Goal: Information Seeking & Learning: Compare options

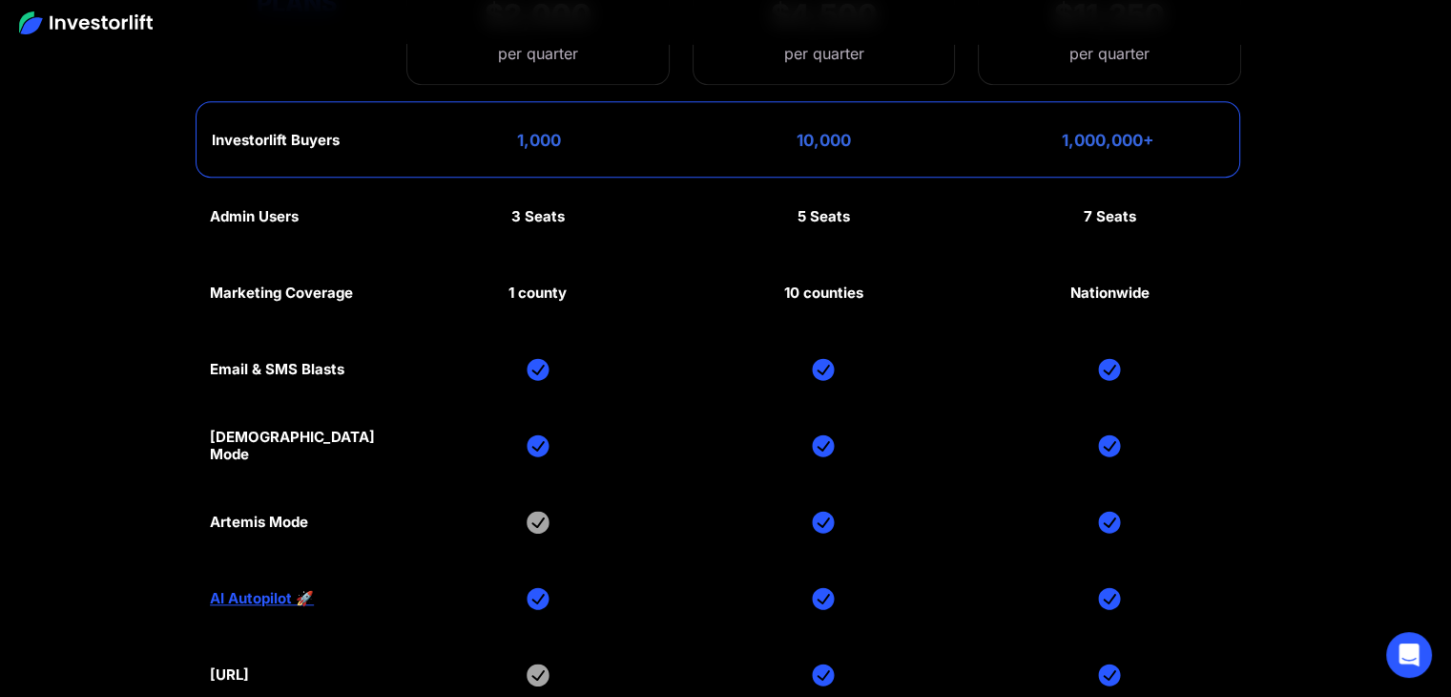
scroll to position [8873, 0]
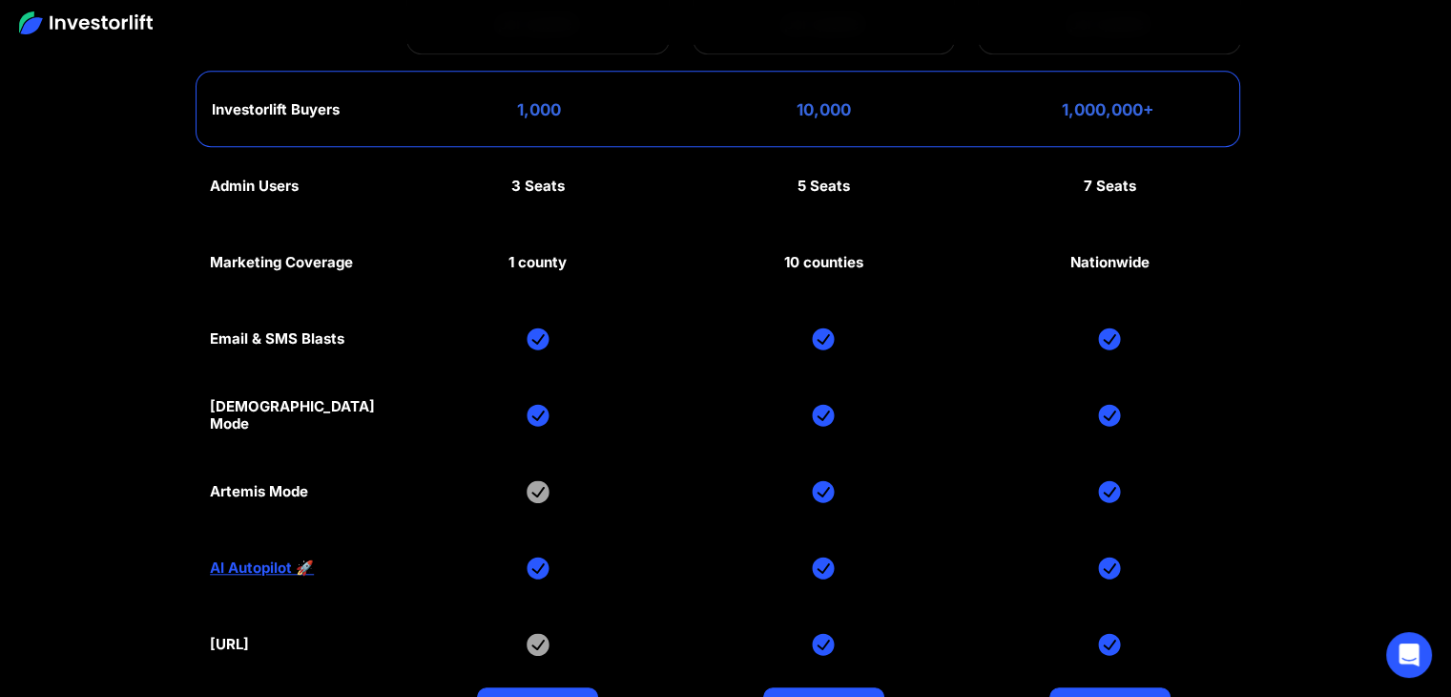
click at [517, 367] on div "Admin Users 3 Seats 5 Seats 7 Seats Marketing Coverage 1 county 10 counties Nat…" at bounding box center [725, 453] width 1031 height 611
click at [535, 429] on div "Admin Users 3 Seats 5 Seats 7 Seats Marketing Coverage 1 county 10 counties Nat…" at bounding box center [725, 453] width 1031 height 611
click at [576, 521] on div "Admin Users 3 Seats 5 Seats 7 Seats Marketing Coverage 1 county 10 counties Nat…" at bounding box center [725, 453] width 1031 height 611
click at [560, 551] on div "Admin Users 3 Seats 5 Seats 7 Seats Marketing Coverage 1 county 10 counties Nat…" at bounding box center [725, 453] width 1031 height 611
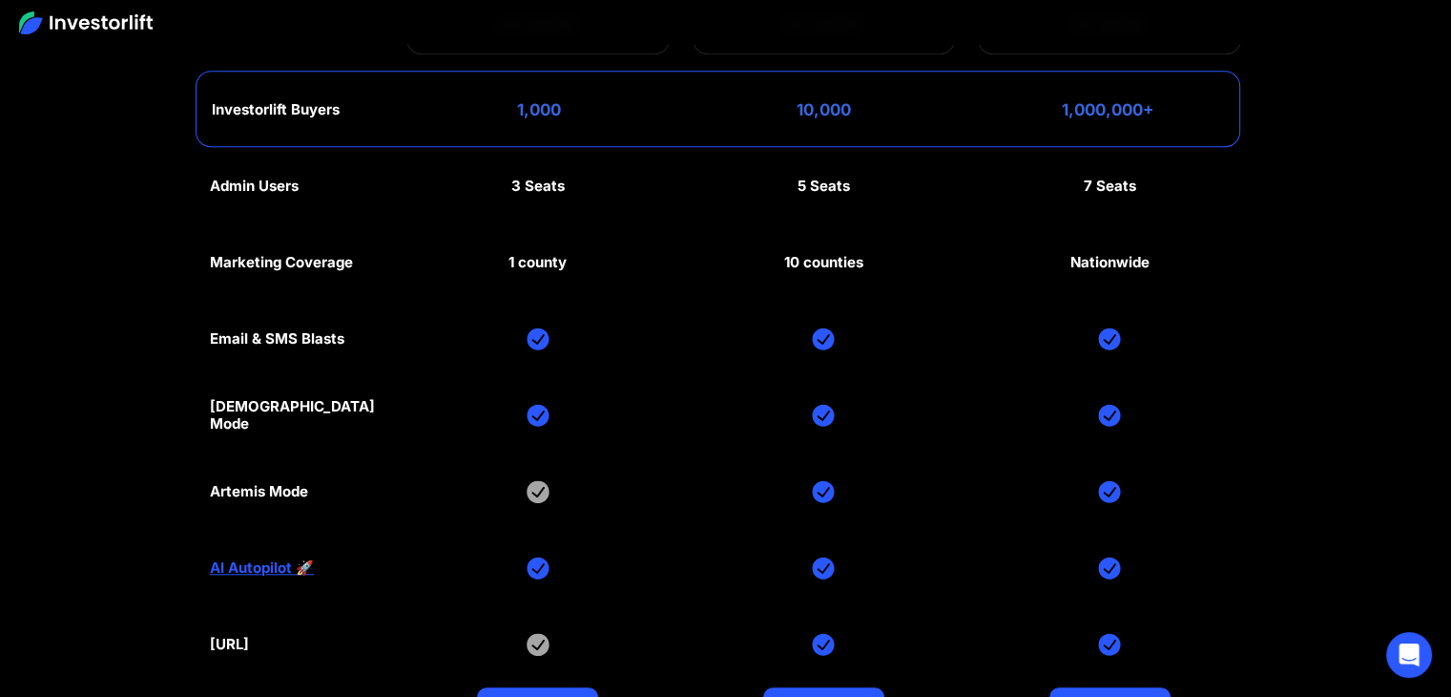
click at [560, 535] on div "Admin Users 3 Seats 5 Seats 7 Seats Marketing Coverage 1 county 10 counties Nat…" at bounding box center [725, 453] width 1031 height 611
click at [559, 531] on div "Admin Users 3 Seats 5 Seats 7 Seats Marketing Coverage 1 county 10 counties Nat…" at bounding box center [725, 453] width 1031 height 611
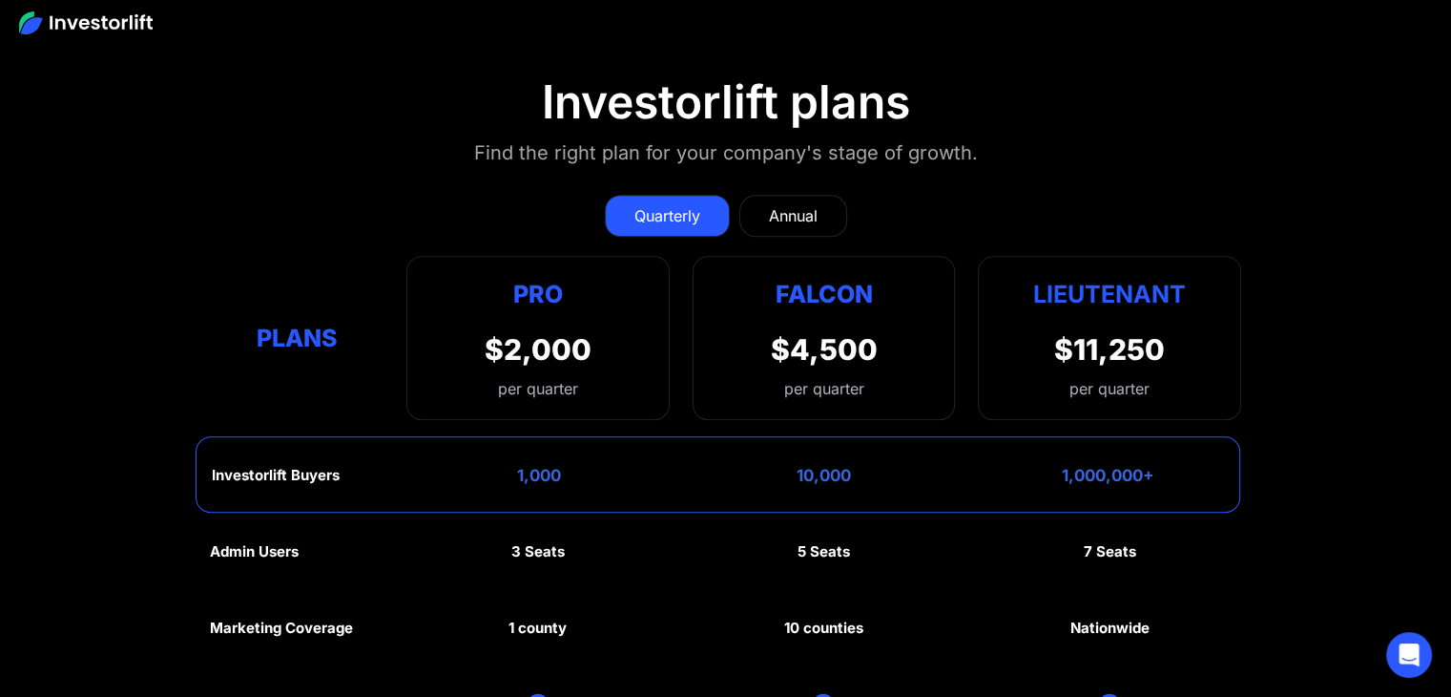
scroll to position [8492, 0]
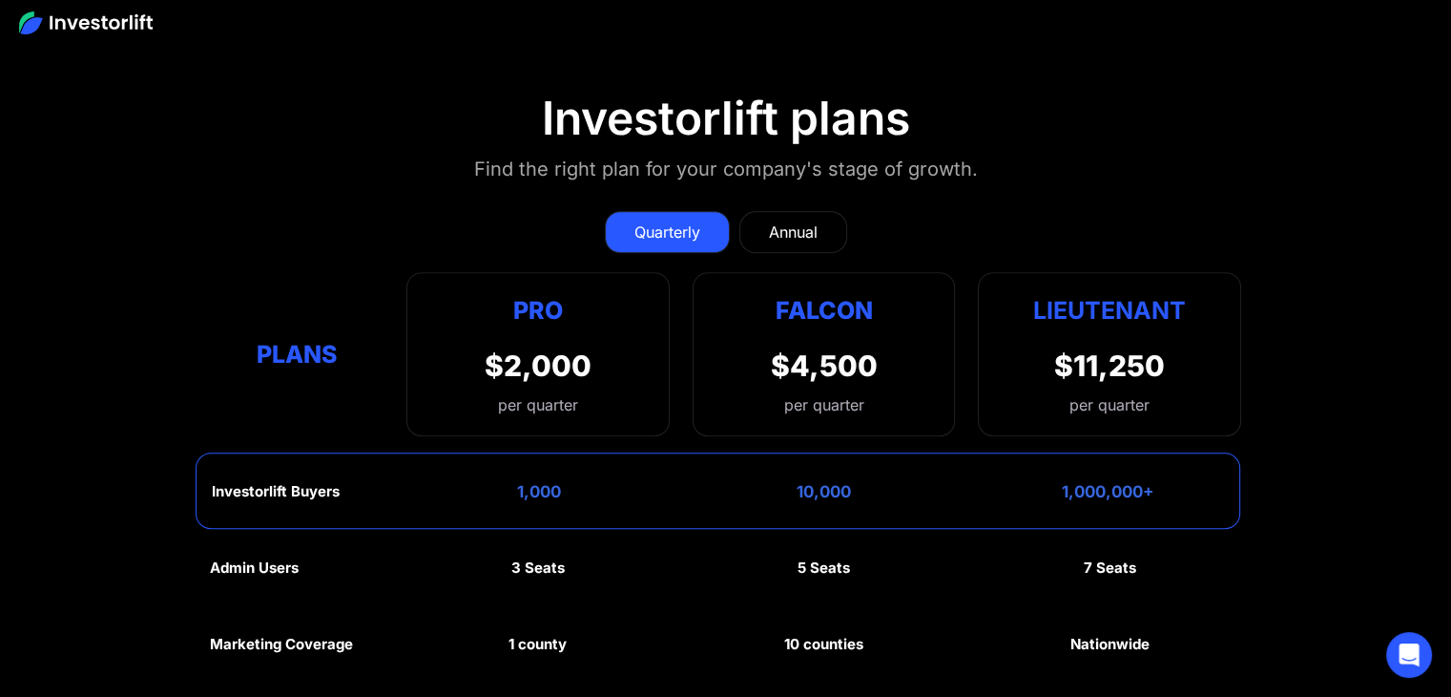
click at [495, 154] on div "Find the right plan for your company's stage of growth." at bounding box center [726, 169] width 504 height 31
click at [821, 214] on link "Annual" at bounding box center [793, 232] width 108 height 42
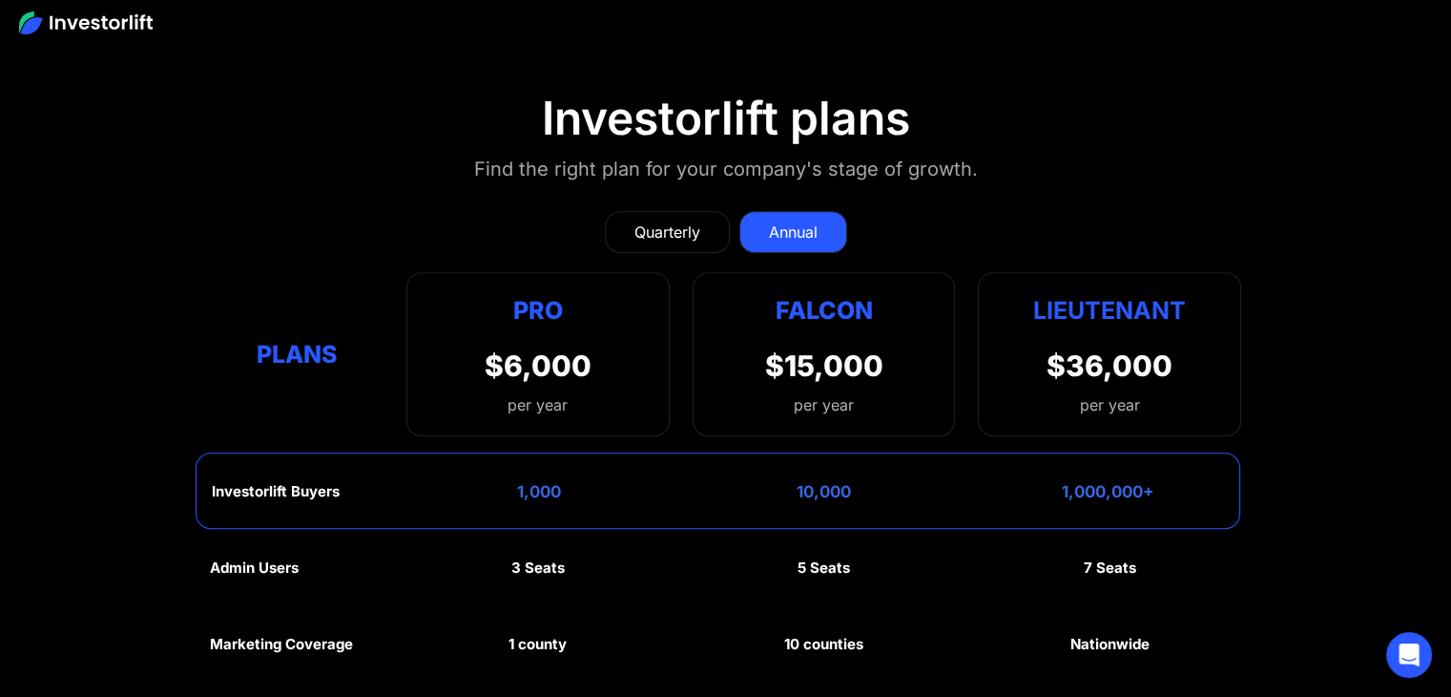
click at [695, 220] on div "Quarterly" at bounding box center [667, 231] width 66 height 23
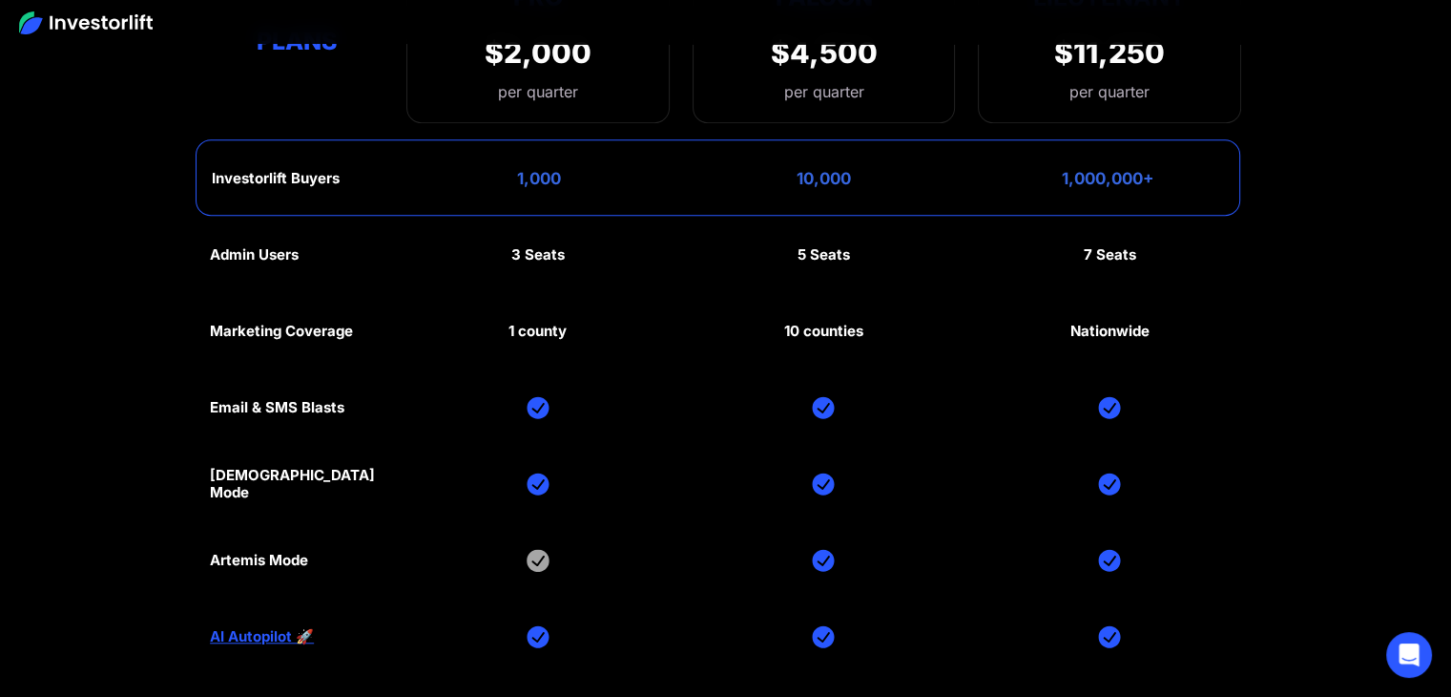
scroll to position [8741, 0]
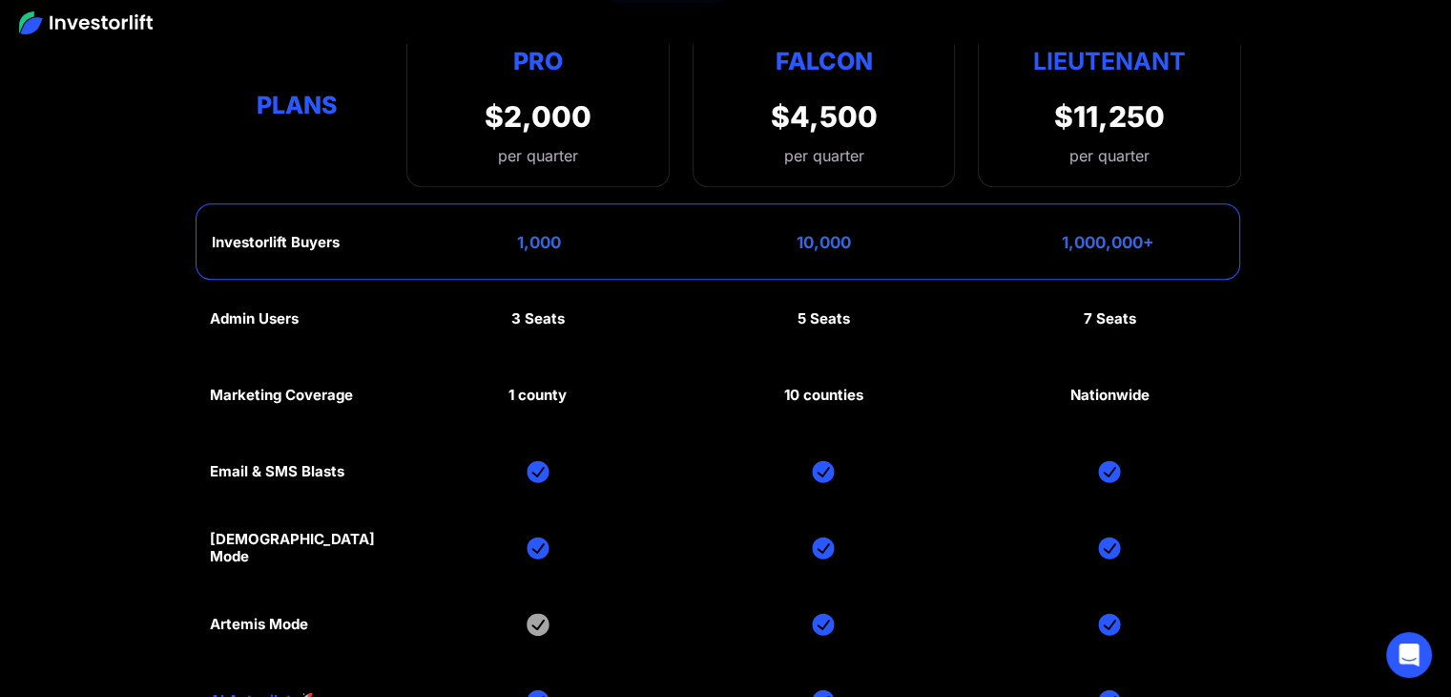
click at [134, 492] on section "Investorlift plans Find the right plan for your company's stage of growth. Quar…" at bounding box center [725, 353] width 1451 height 1114
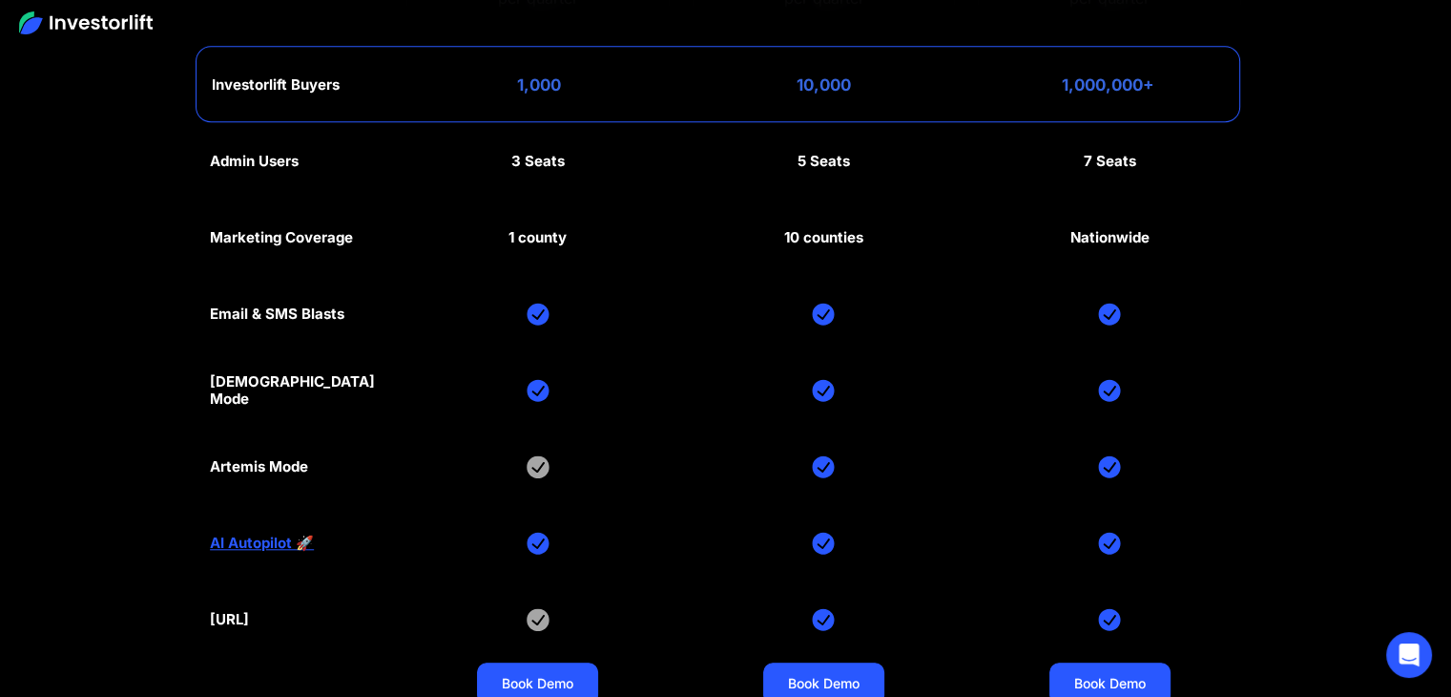
scroll to position [8931, 0]
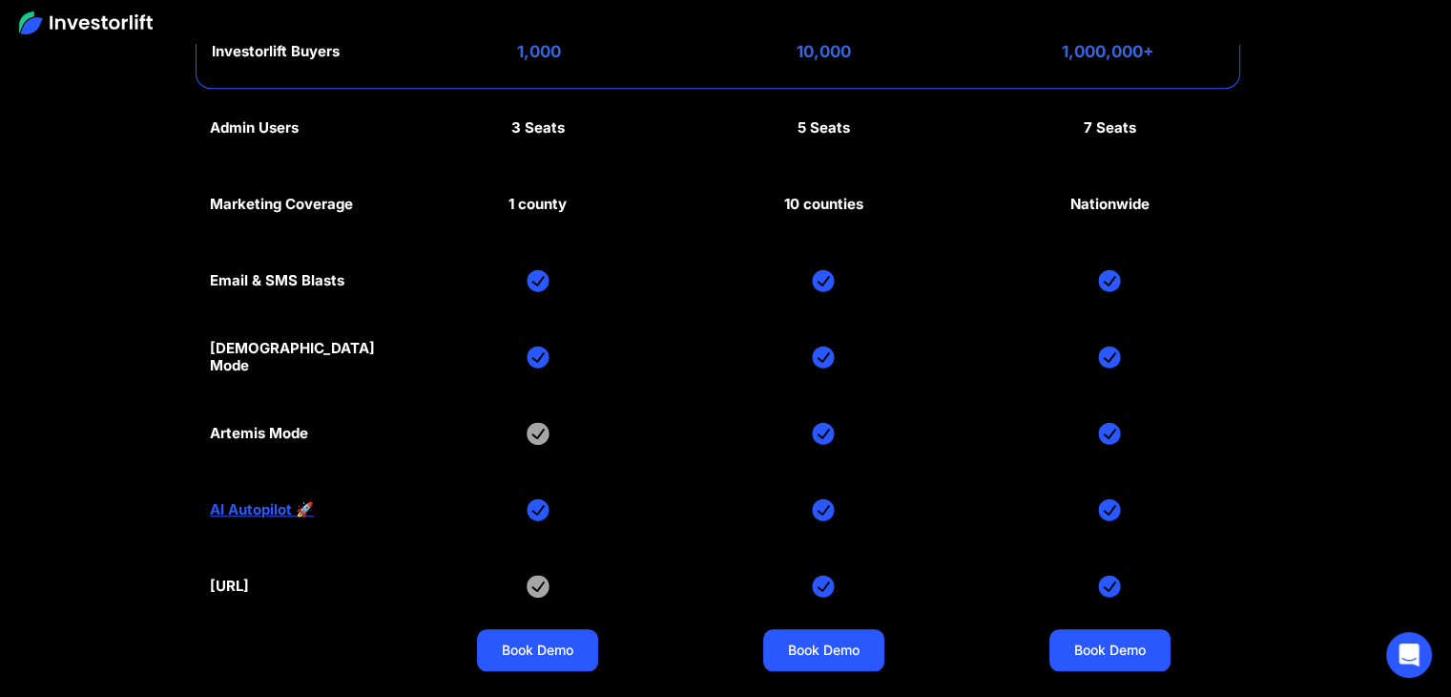
click at [551, 270] on div "Admin Users 3 Seats 5 Seats 7 Seats Marketing Coverage 1 county 10 counties Nat…" at bounding box center [725, 395] width 1031 height 611
click at [544, 269] on img at bounding box center [538, 280] width 23 height 23
click at [561, 320] on div "Admin Users 3 Seats 5 Seats 7 Seats Marketing Coverage 1 county 10 counties Nat…" at bounding box center [725, 395] width 1031 height 611
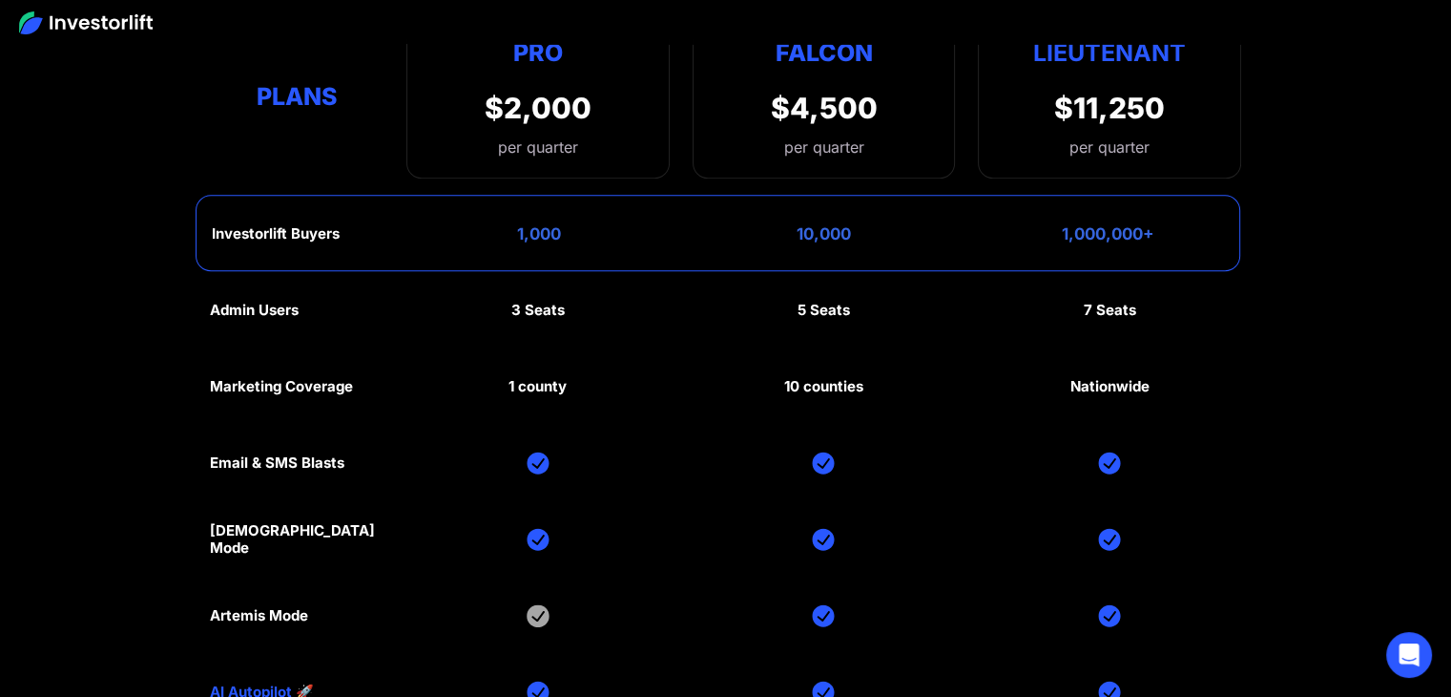
scroll to position [8741, 0]
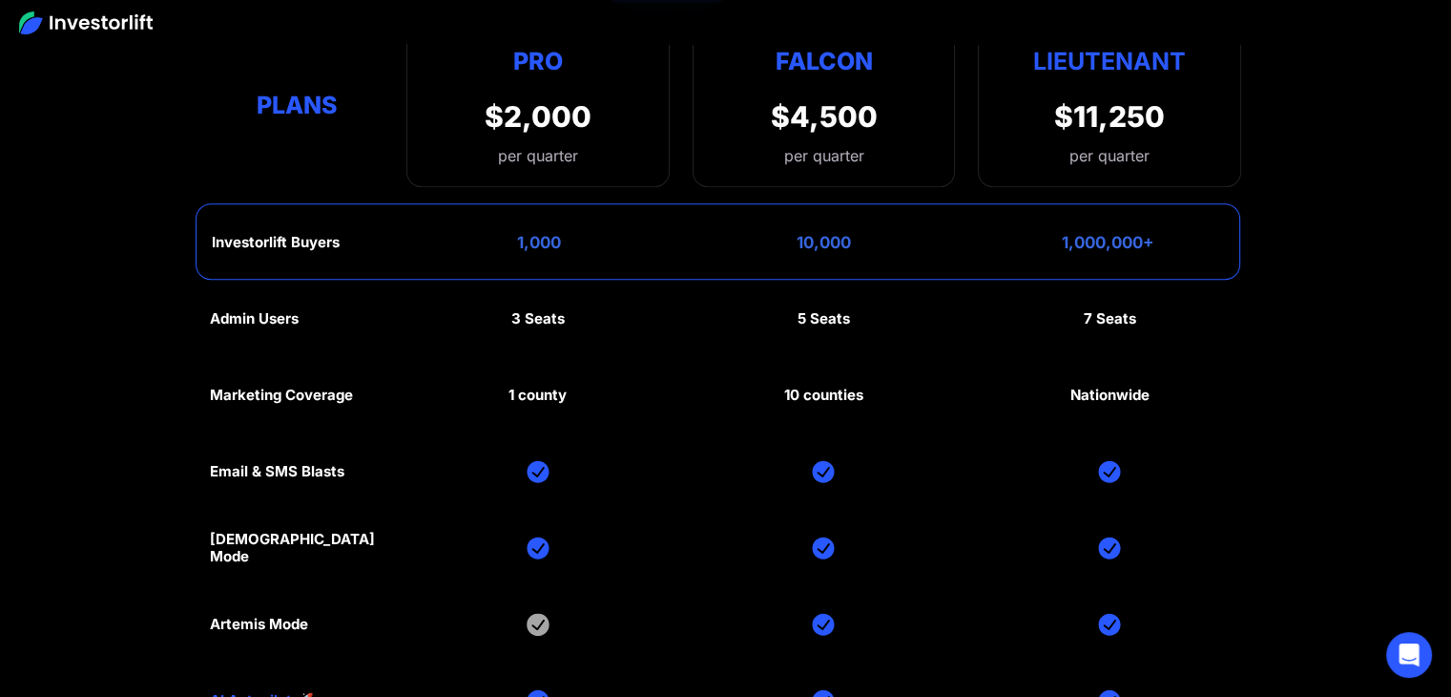
drag, startPoint x: 547, startPoint y: 360, endPoint x: 50, endPoint y: 315, distance: 499.1
drag, startPoint x: 50, startPoint y: 315, endPoint x: 77, endPoint y: 161, distance: 156.1
click at [77, 161] on section "Investorlift plans Find the right plan for your company's stage of growth. Quar…" at bounding box center [725, 353] width 1451 height 1114
drag, startPoint x: 853, startPoint y: 424, endPoint x: 800, endPoint y: 436, distance: 54.9
click at [800, 435] on div "Admin Users 3 Seats 5 Seats 7 Seats Marketing Coverage 1 county 10 counties Nat…" at bounding box center [725, 586] width 1031 height 611
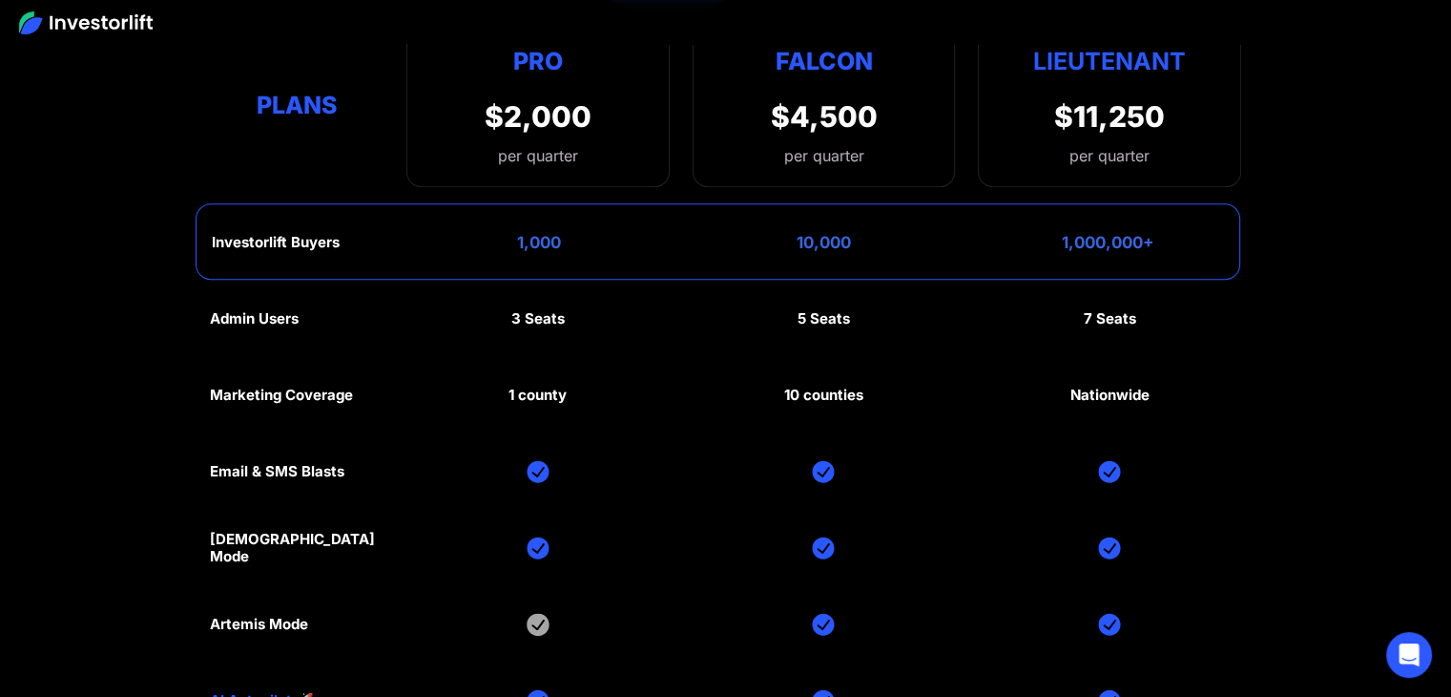
click at [810, 445] on div "Admin Users 3 Seats 5 Seats 7 Seats Marketing Coverage 1 county 10 counties Nat…" at bounding box center [725, 586] width 1031 height 611
click at [683, 372] on div "Admin Users 3 Seats 5 Seats 7 Seats Marketing Coverage 1 county 10 counties Nat…" at bounding box center [725, 586] width 1031 height 611
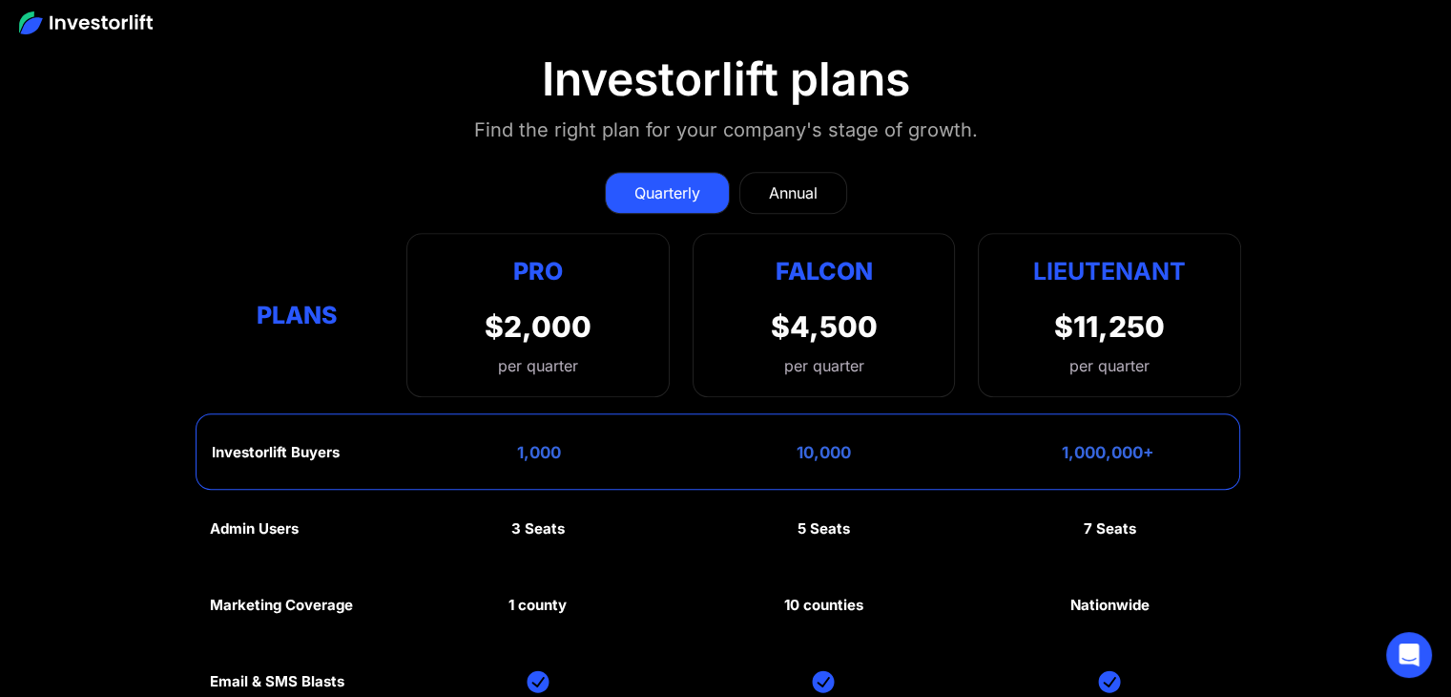
scroll to position [8454, 0]
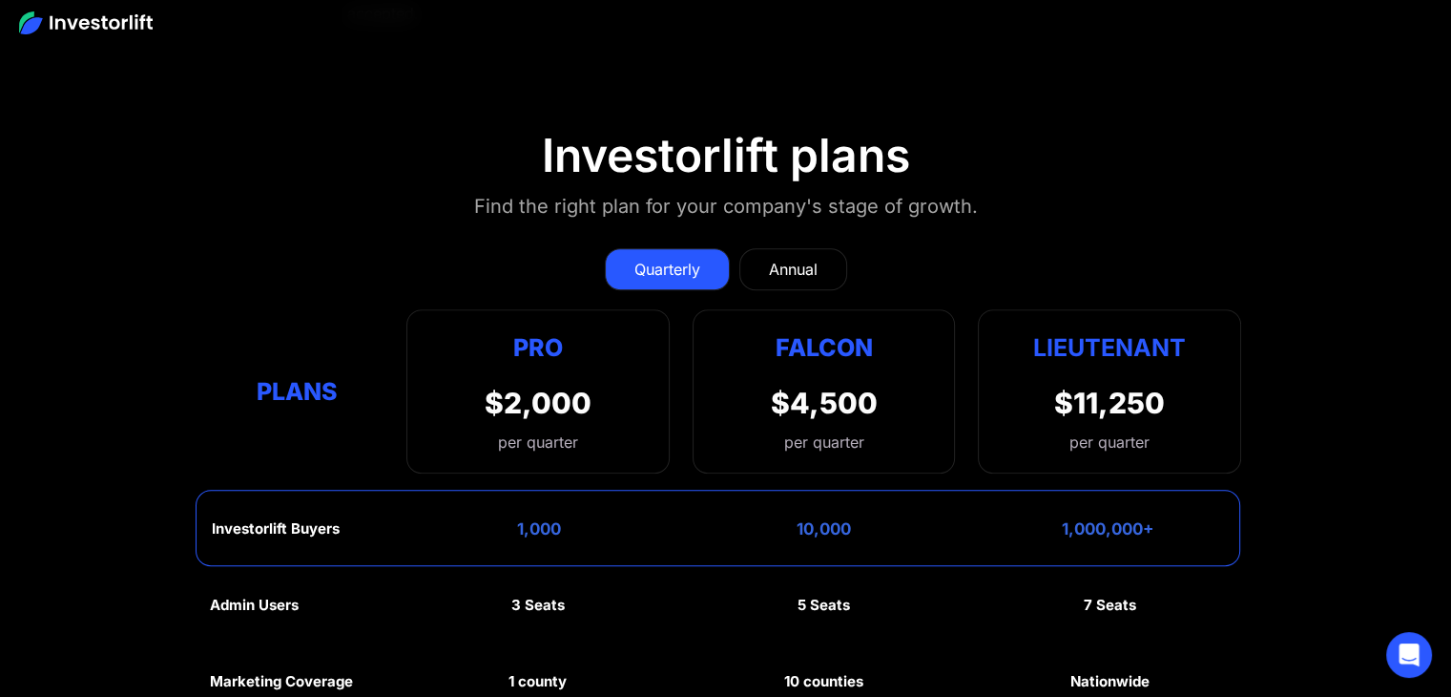
click at [759, 248] on link "Annual" at bounding box center [793, 269] width 108 height 42
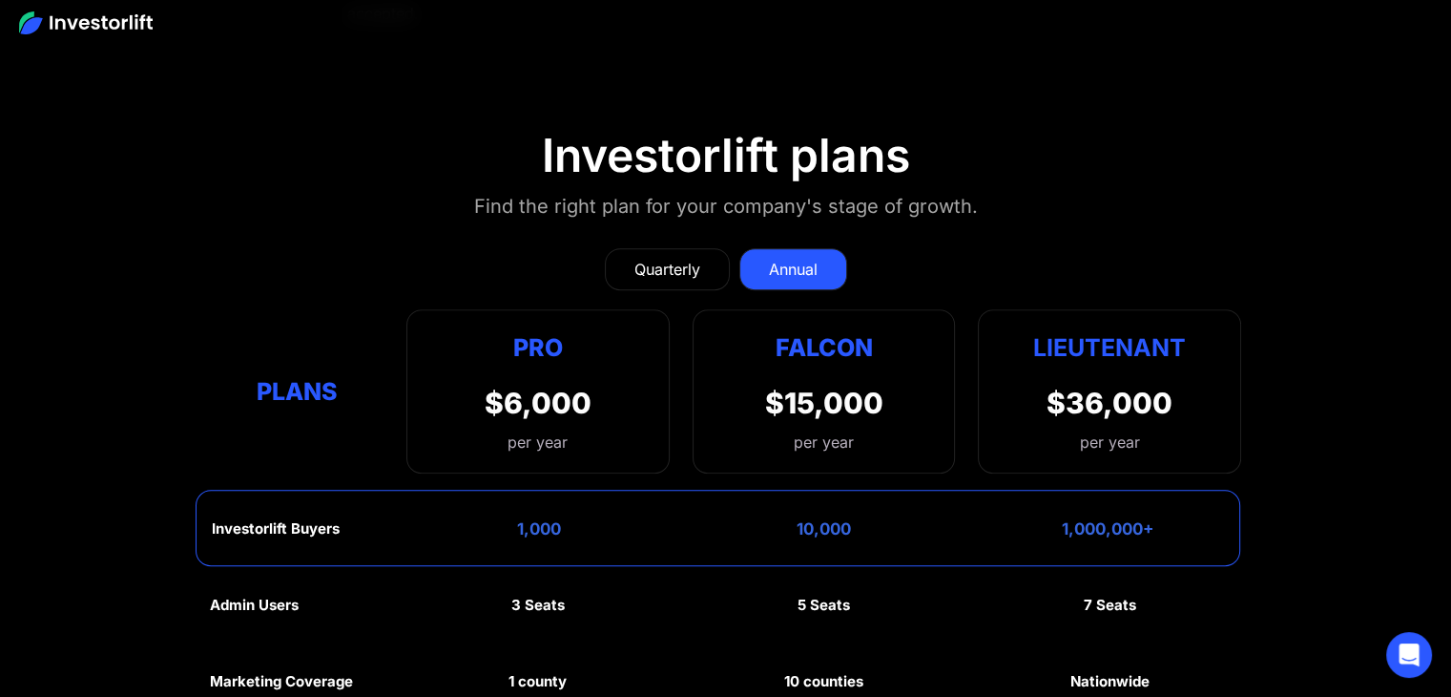
click at [664, 258] on div "Quarterly" at bounding box center [667, 269] width 66 height 23
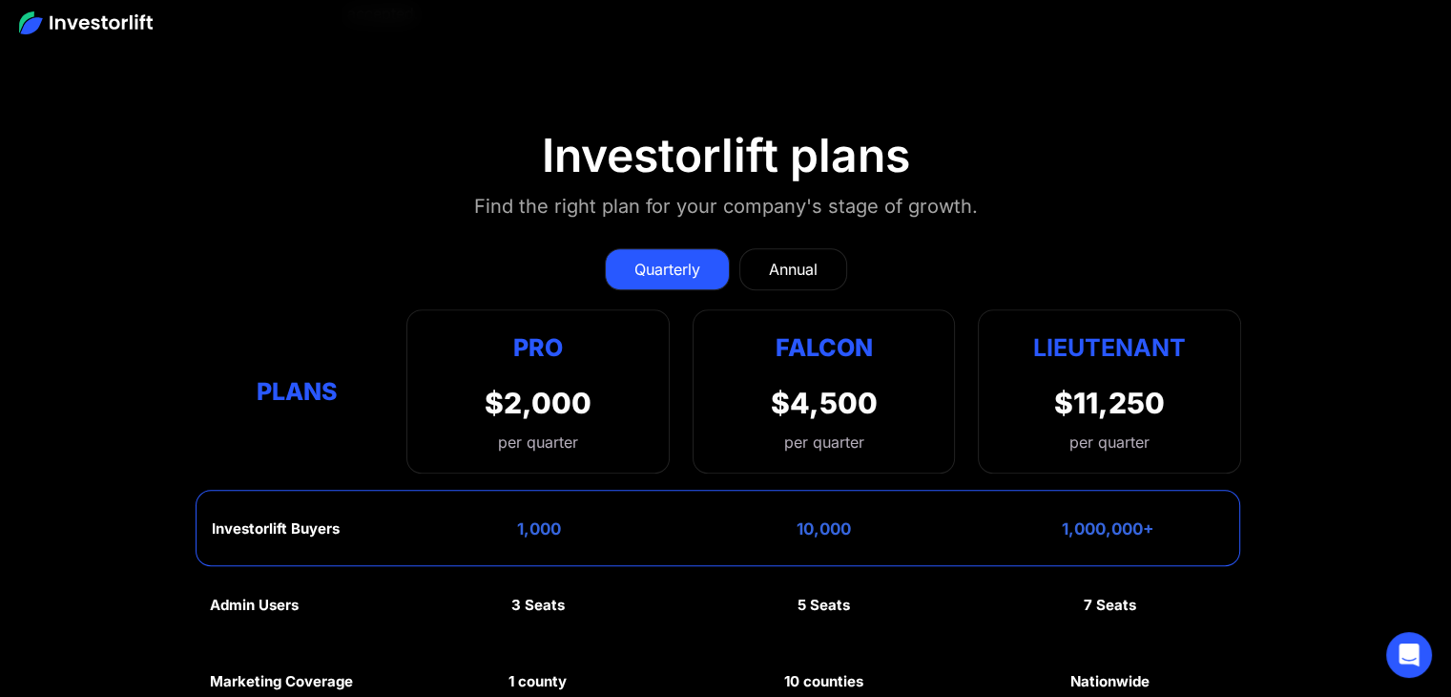
drag, startPoint x: 792, startPoint y: 224, endPoint x: 715, endPoint y: 224, distance: 77.3
click at [792, 258] on div "Annual" at bounding box center [793, 269] width 49 height 23
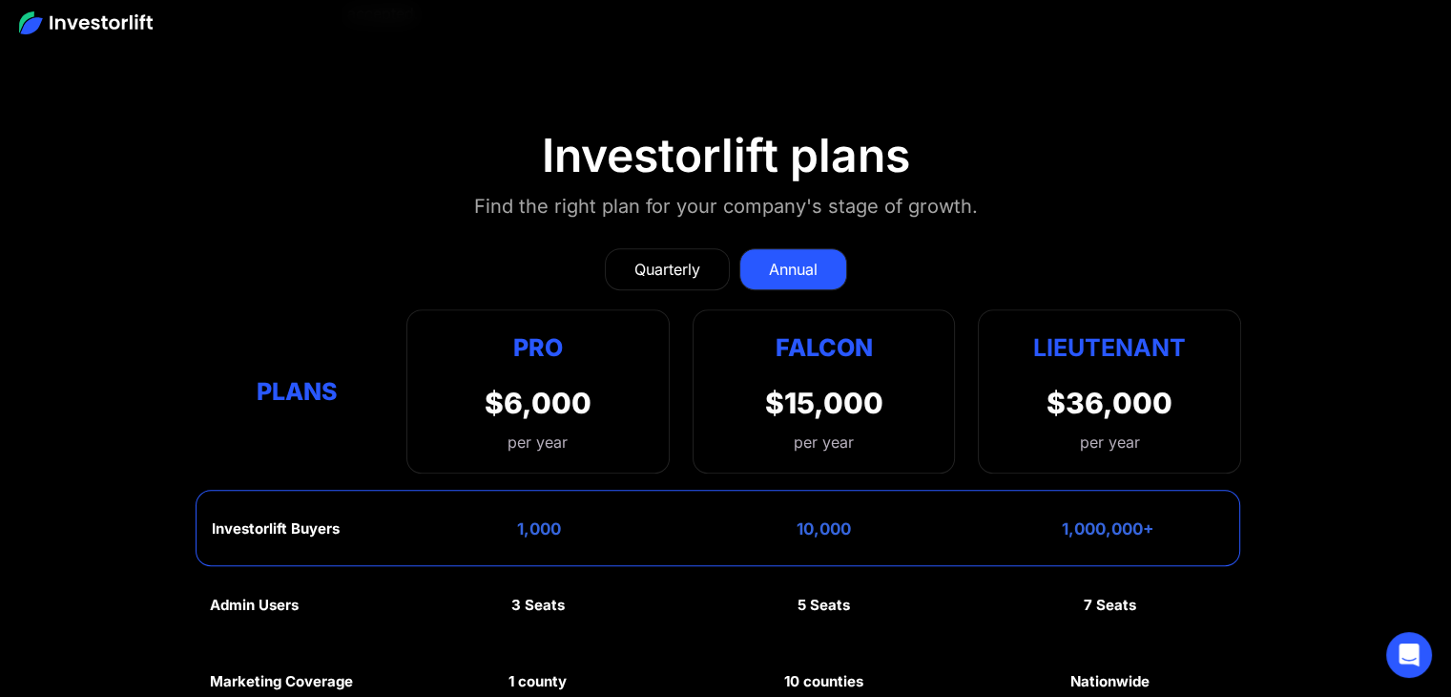
click at [625, 248] on link "Quarterly" at bounding box center [667, 269] width 125 height 42
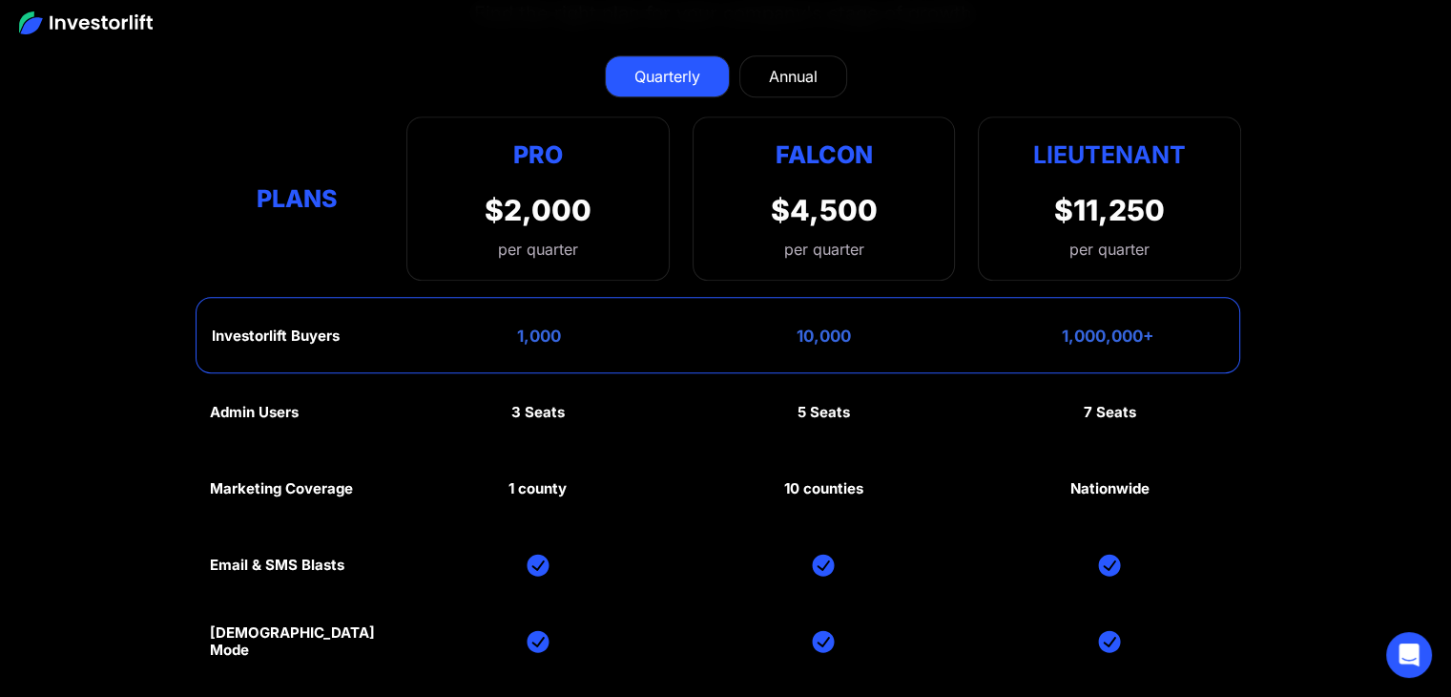
scroll to position [8645, 0]
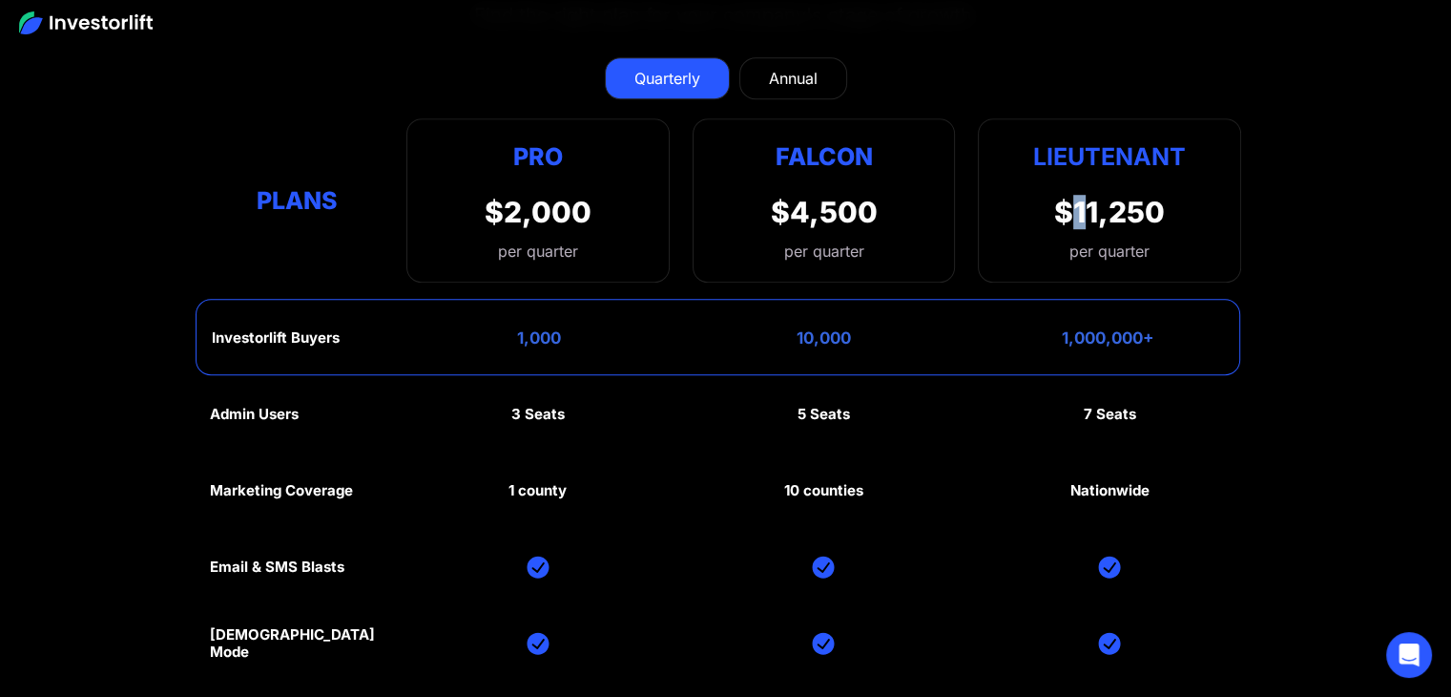
drag, startPoint x: 1089, startPoint y: 196, endPoint x: 1075, endPoint y: 188, distance: 15.4
click at [1075, 195] on div "$11,250 per quarter" at bounding box center [1109, 229] width 111 height 68
click at [1071, 195] on div "$11,250" at bounding box center [1109, 212] width 111 height 34
drag, startPoint x: 1057, startPoint y: 180, endPoint x: 1185, endPoint y: 169, distance: 128.4
click at [1185, 169] on div "Lieutenant $11,250 per quarter" at bounding box center [1109, 200] width 263 height 164
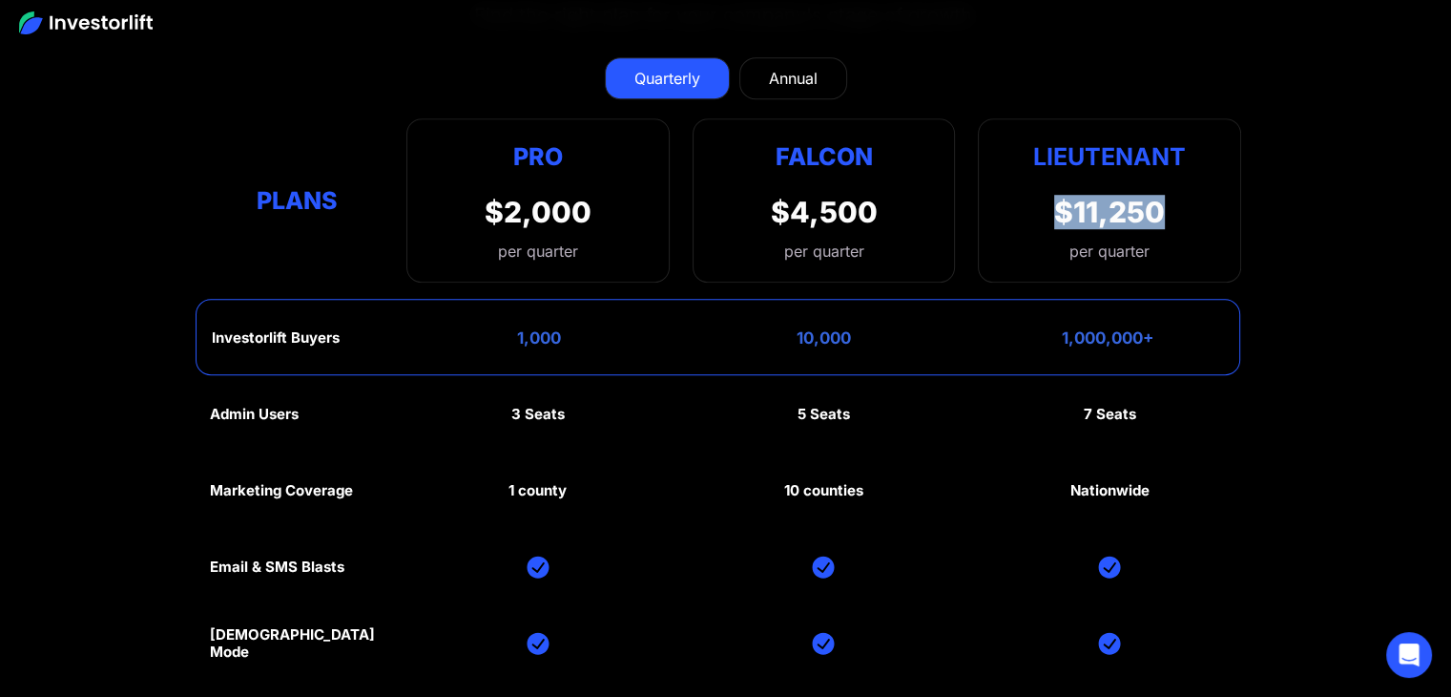
click at [1172, 165] on div "Lieutenant $11,250 per quarter" at bounding box center [1109, 200] width 263 height 164
